Goal: Information Seeking & Learning: Check status

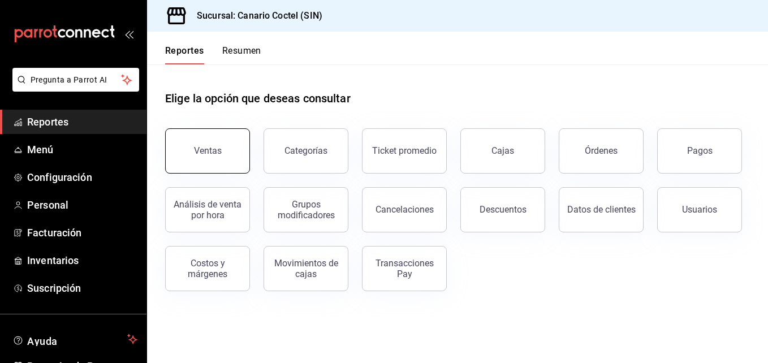
click at [209, 152] on div "Ventas" at bounding box center [208, 150] width 28 height 11
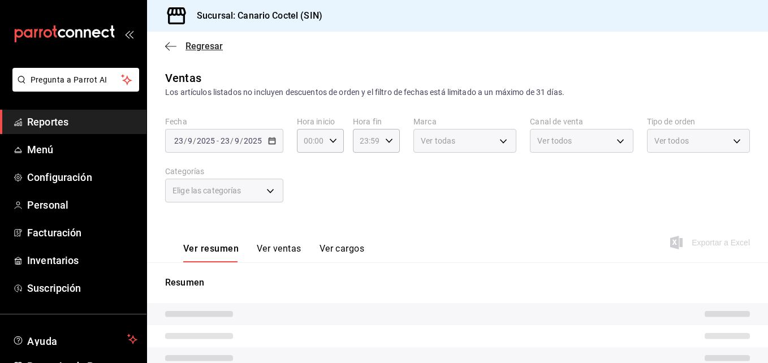
click at [192, 45] on span "Regresar" at bounding box center [204, 46] width 37 height 11
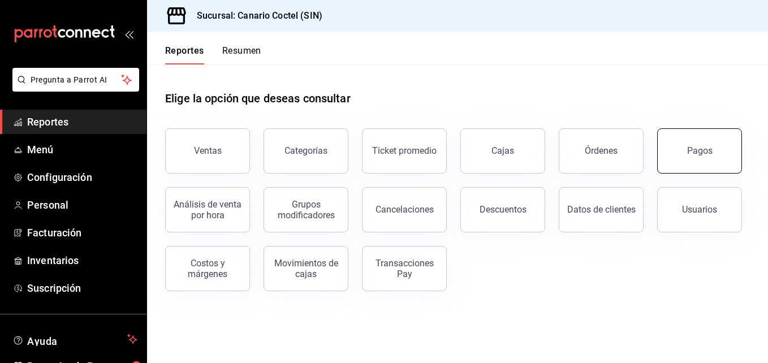
click at [704, 152] on div "Pagos" at bounding box center [699, 150] width 25 height 11
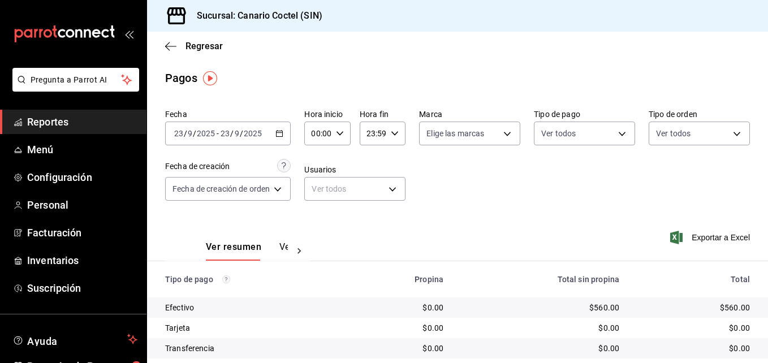
click at [280, 133] on \(Stroke\) "button" at bounding box center [280, 132] width 6 height 1
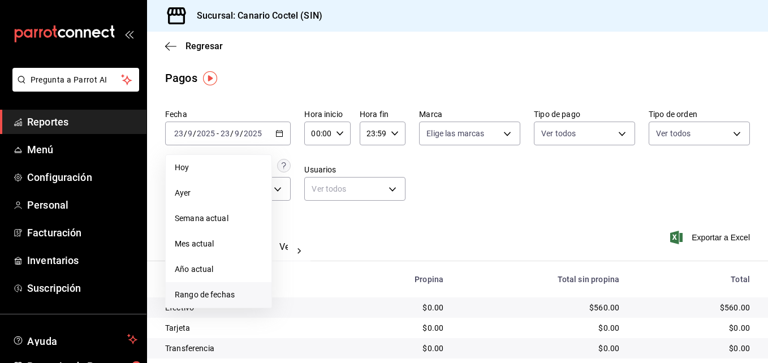
click at [223, 296] on span "Rango de fechas" at bounding box center [219, 295] width 88 height 12
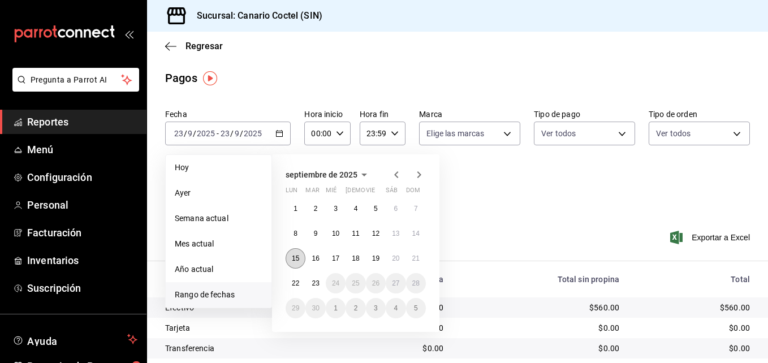
click at [296, 258] on abbr "15" at bounding box center [295, 259] width 7 height 8
click at [419, 256] on abbr "21" at bounding box center [415, 259] width 7 height 8
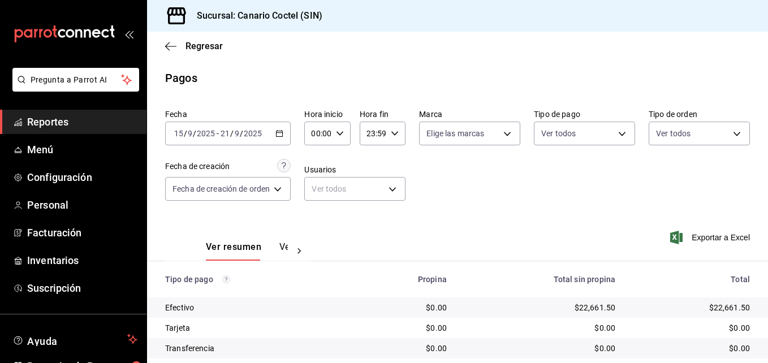
scroll to position [75, 0]
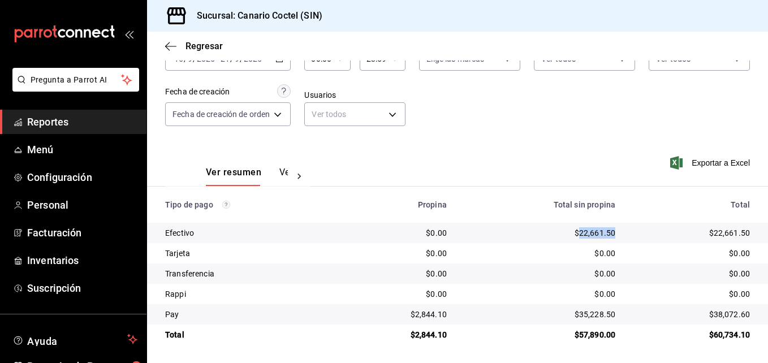
drag, startPoint x: 572, startPoint y: 233, endPoint x: 614, endPoint y: 234, distance: 41.9
click at [615, 234] on td "$22,661.50" at bounding box center [540, 233] width 169 height 20
copy div "22,661.50"
drag, startPoint x: 573, startPoint y: 311, endPoint x: 607, endPoint y: 316, distance: 34.9
click at [607, 316] on div "$35,228.50" at bounding box center [540, 314] width 150 height 11
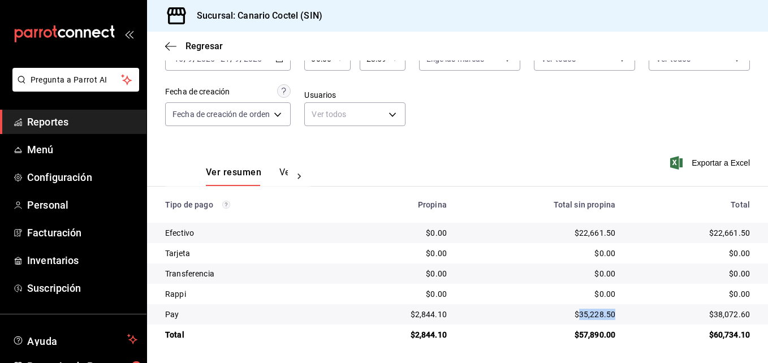
copy div "35,228.50"
drag, startPoint x: 572, startPoint y: 232, endPoint x: 623, endPoint y: 236, distance: 51.6
click at [623, 236] on tr "Efectivo $0.00 $22,661.50 $22,661.50" at bounding box center [457, 233] width 621 height 20
copy div "22,661.50"
click at [526, 293] on div "$0.00" at bounding box center [540, 293] width 150 height 11
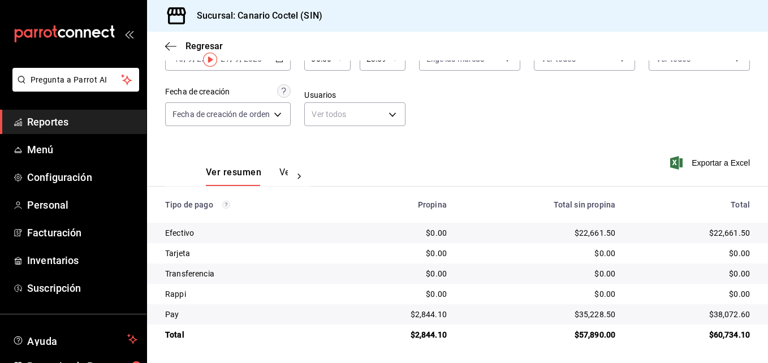
scroll to position [19, 0]
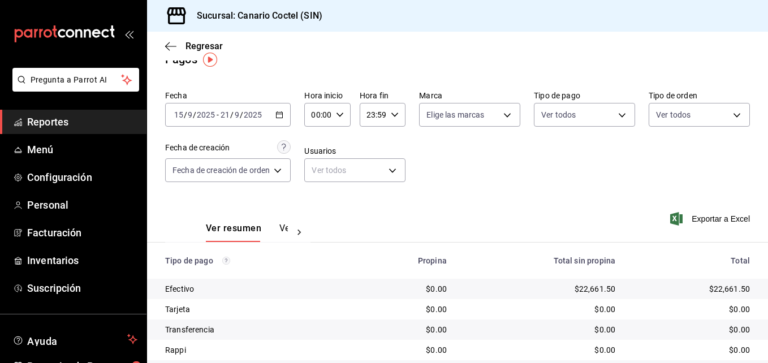
click at [375, 274] on th "Propina" at bounding box center [398, 261] width 115 height 36
